Goal: Task Accomplishment & Management: Use online tool/utility

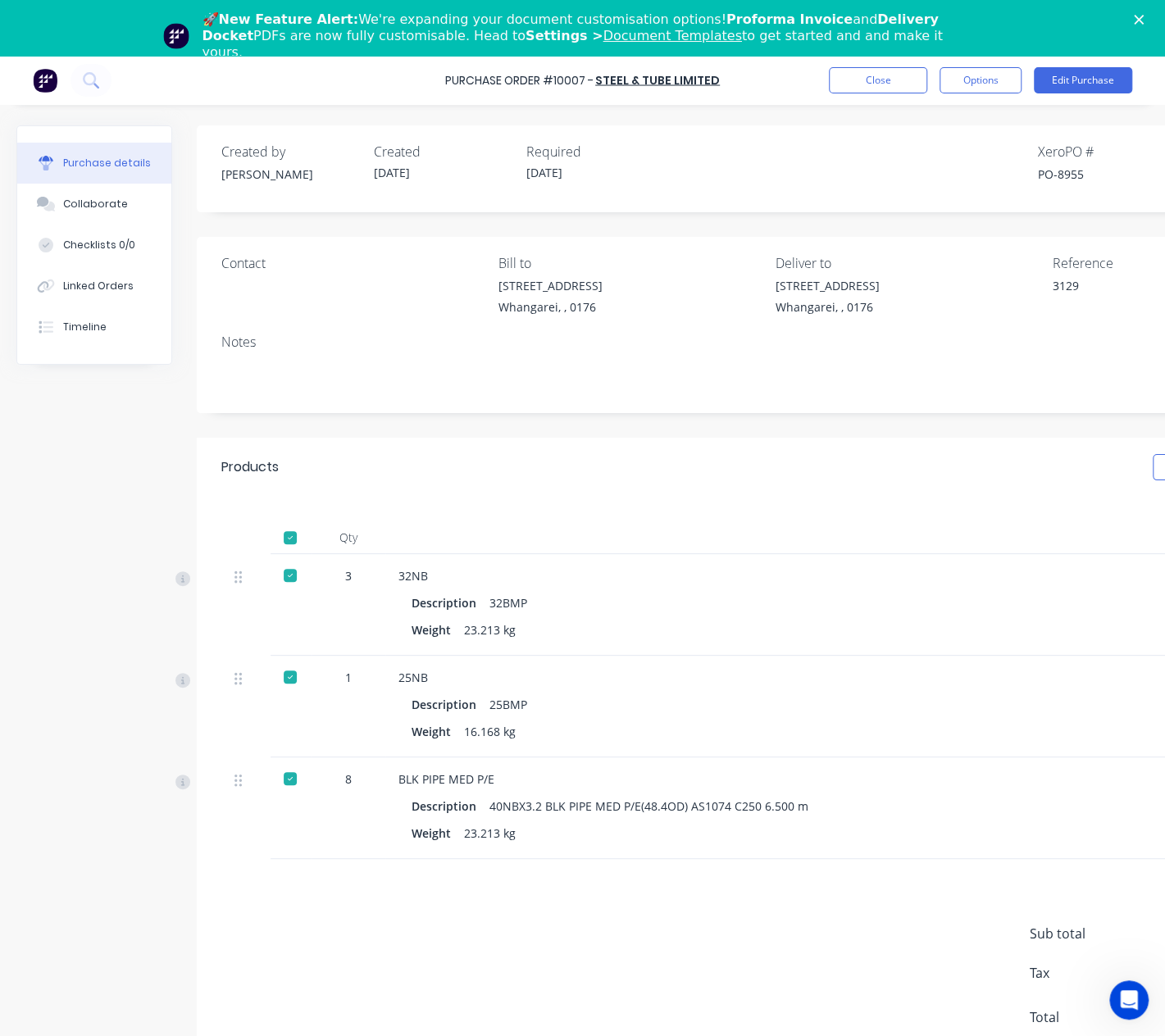
scroll to position [13, 0]
click at [901, 84] on button "Close" at bounding box center [878, 80] width 98 height 27
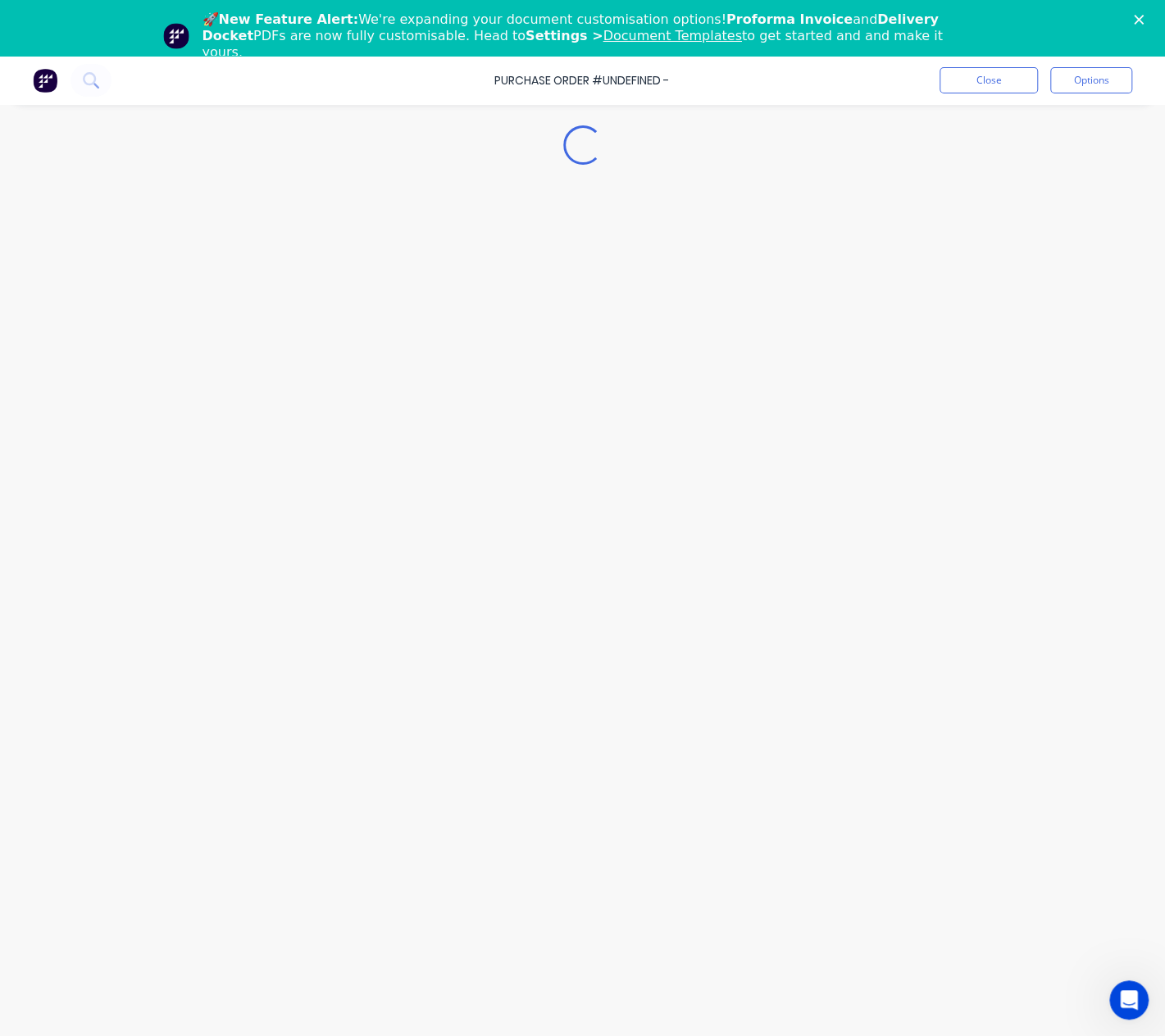
type textarea "x"
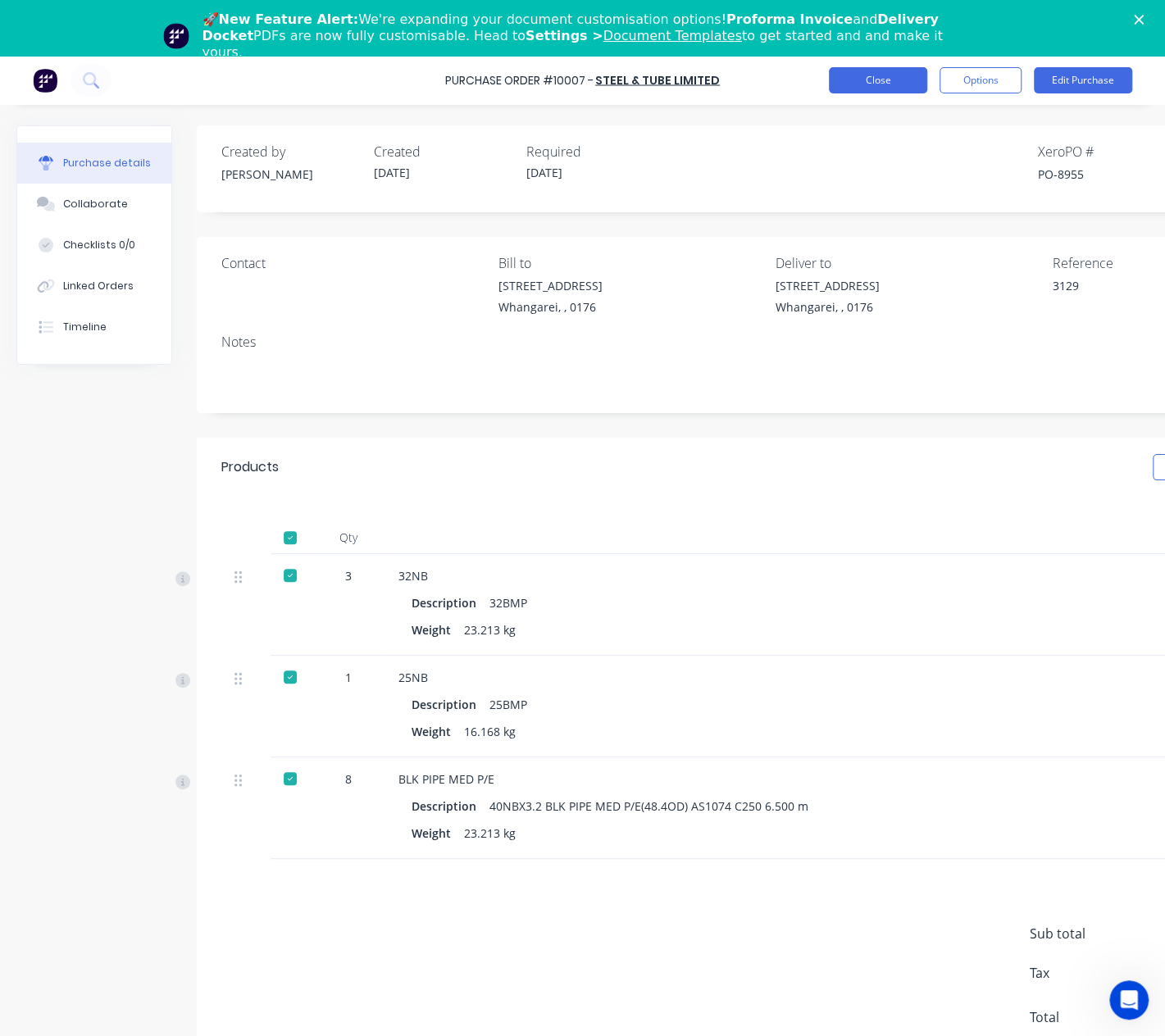
click at [887, 78] on button "Close" at bounding box center [878, 80] width 98 height 27
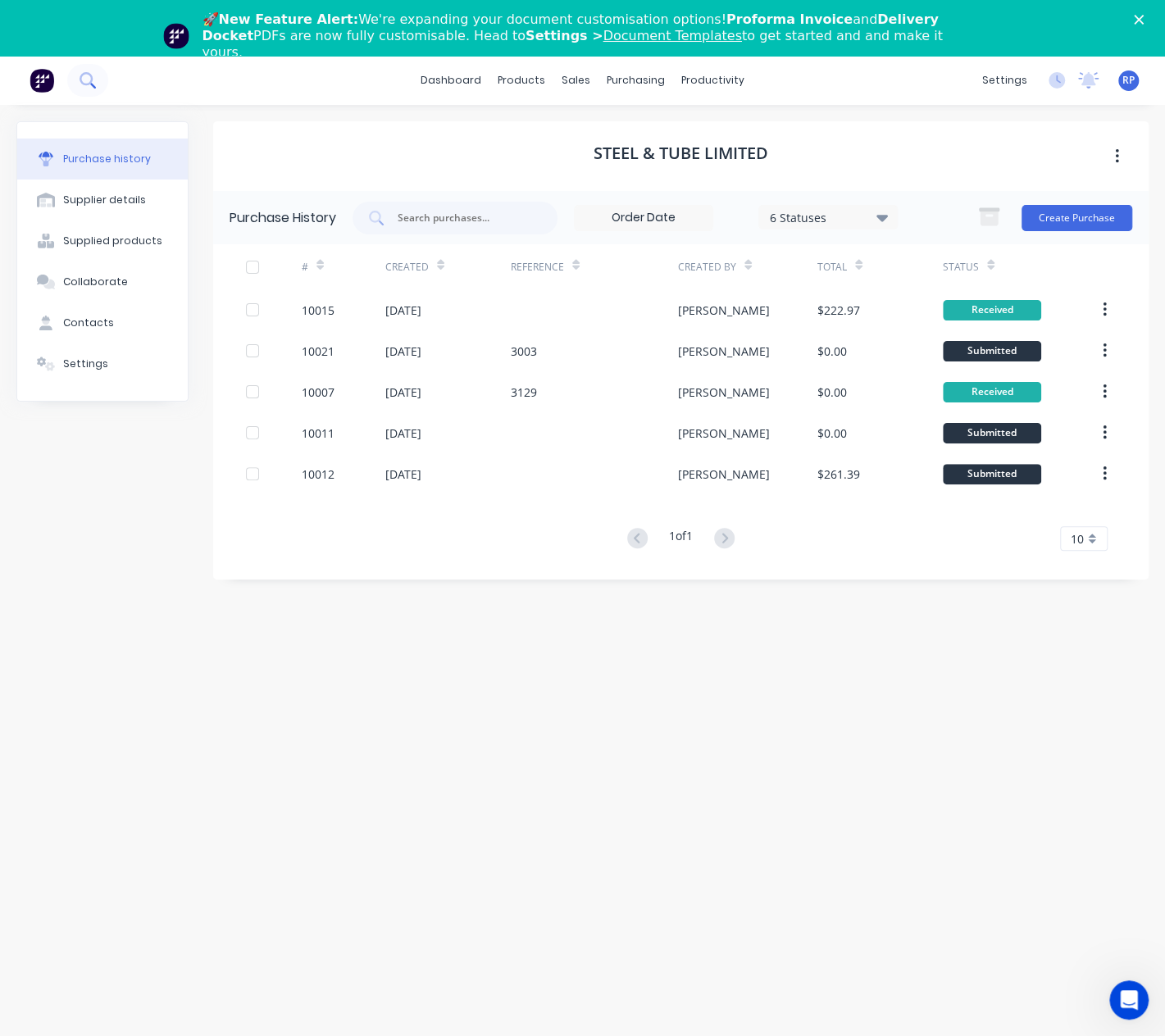
click at [98, 84] on button at bounding box center [87, 81] width 41 height 33
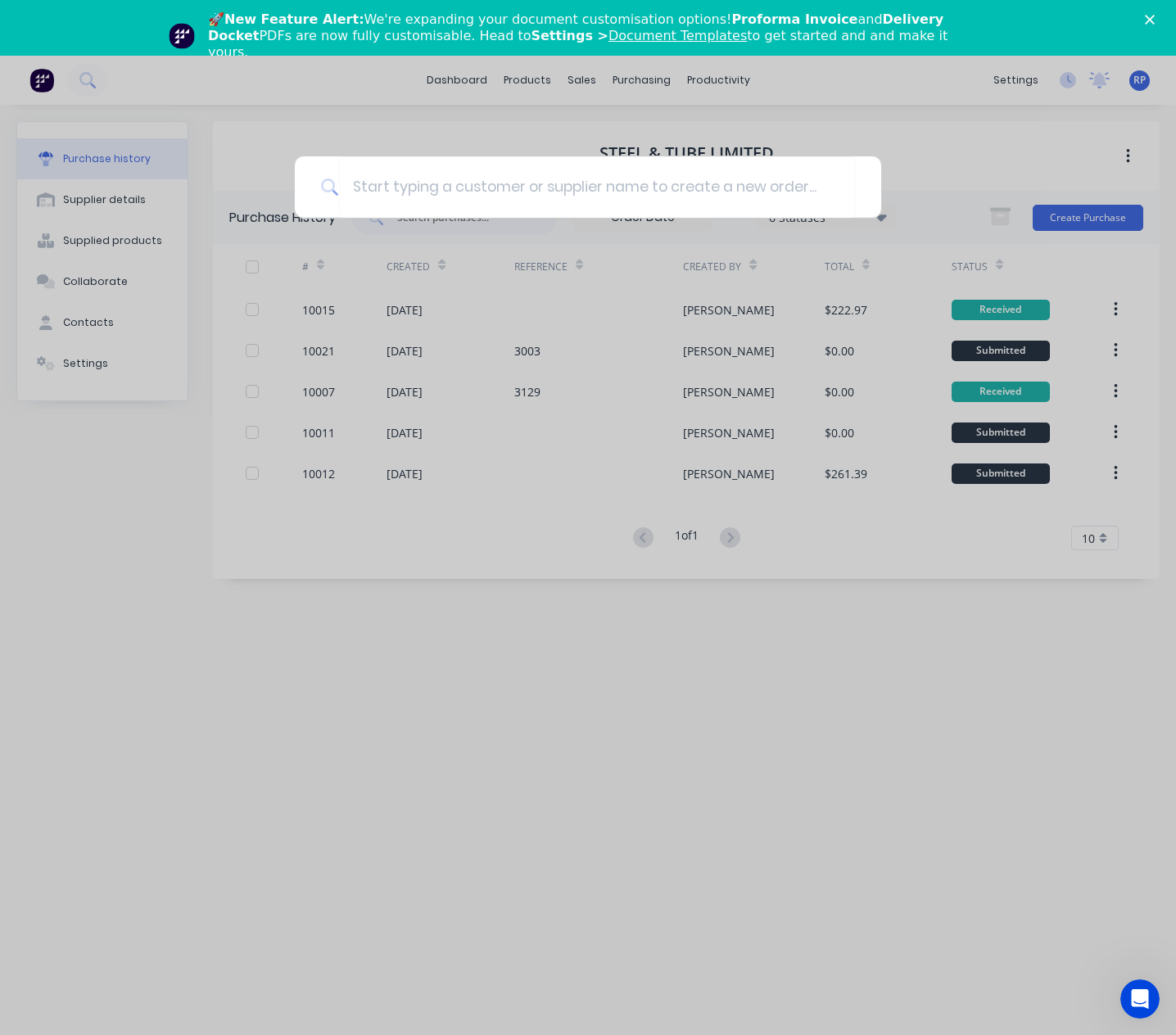
click at [685, 550] on div at bounding box center [588, 518] width 1176 height 1035
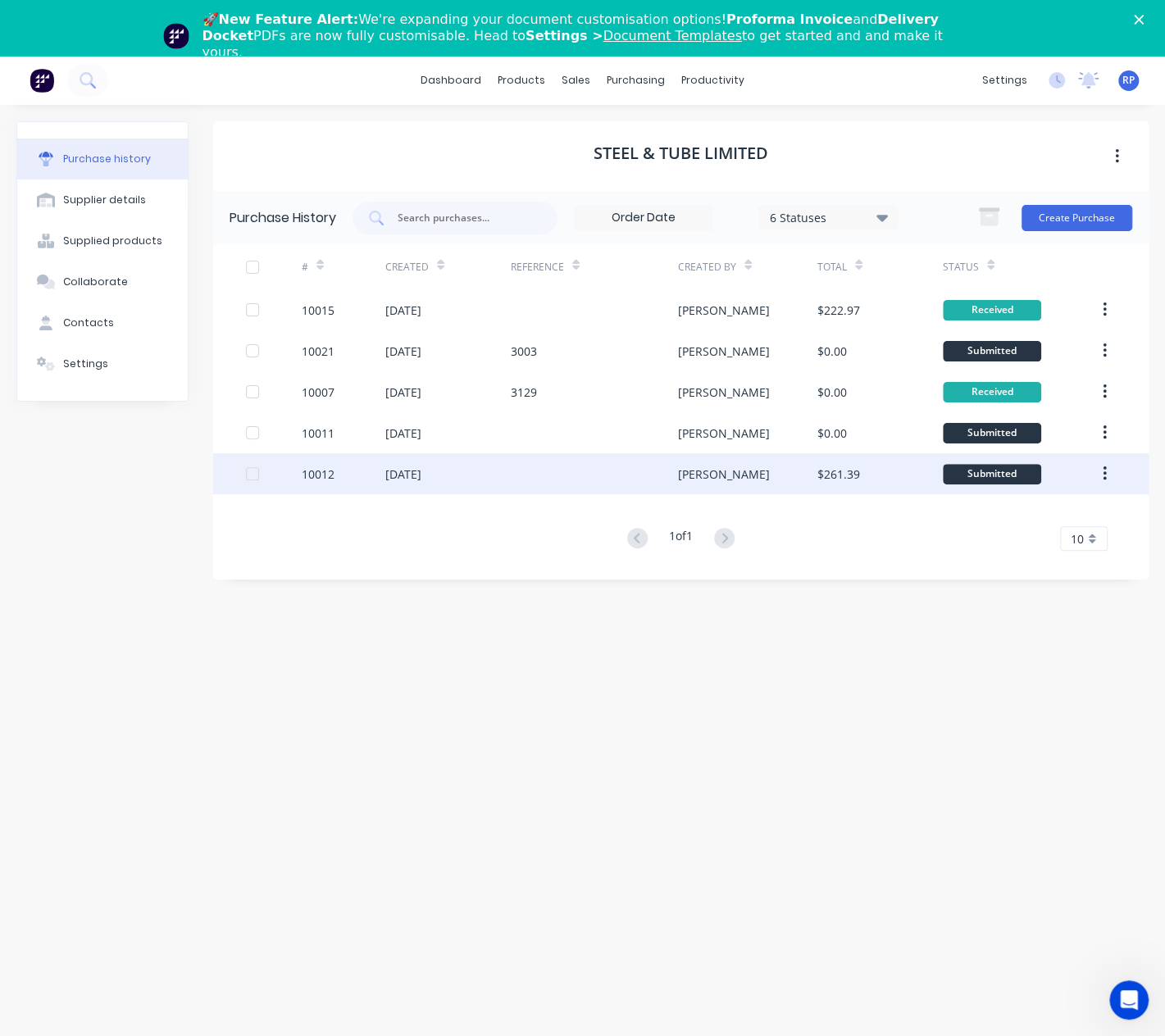
click at [369, 475] on div "10012" at bounding box center [343, 473] width 83 height 41
